Goal: Information Seeking & Learning: Learn about a topic

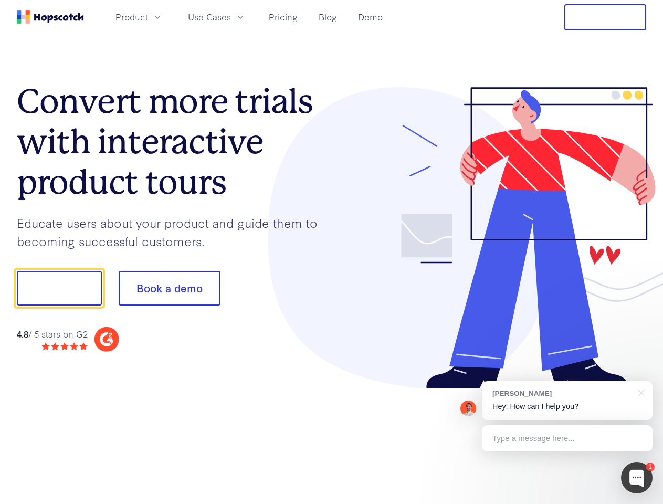
click at [332, 252] on div at bounding box center [489, 238] width 315 height 302
click at [148, 17] on span "Product" at bounding box center [131, 16] width 33 height 13
click at [231, 17] on span "Use Cases" at bounding box center [209, 16] width 43 height 13
click at [605, 17] on button "Free Trial" at bounding box center [605, 17] width 82 height 26
click at [59, 288] on button "Show me!" at bounding box center [59, 288] width 85 height 35
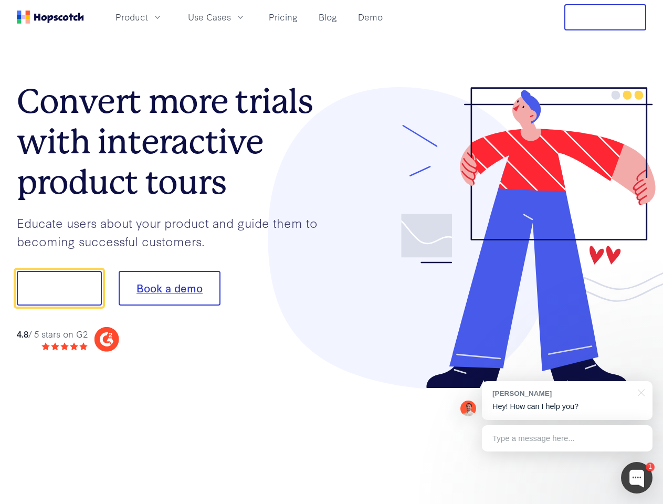
click at [169, 288] on button "Book a demo" at bounding box center [170, 288] width 102 height 35
click at [636, 477] on div at bounding box center [636, 477] width 31 height 31
click at [567, 400] on div "[PERSON_NAME] Hey! How can I help you?" at bounding box center [567, 400] width 170 height 39
click at [639, 391] on div at bounding box center [553, 287] width 197 height 350
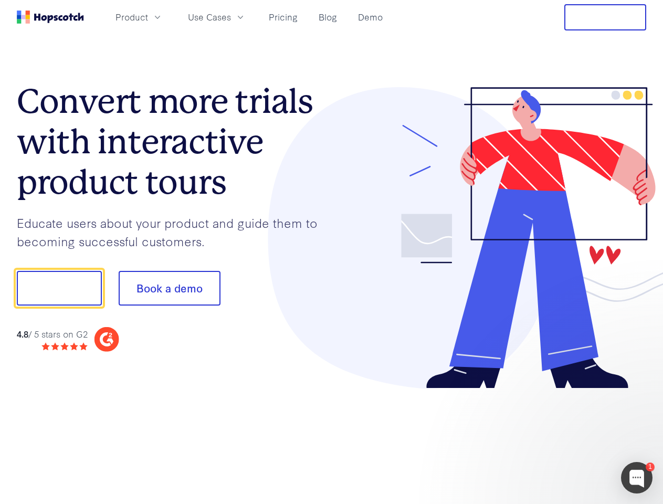
click at [567, 438] on div at bounding box center [553, 287] width 197 height 350
